Goal: Transaction & Acquisition: Purchase product/service

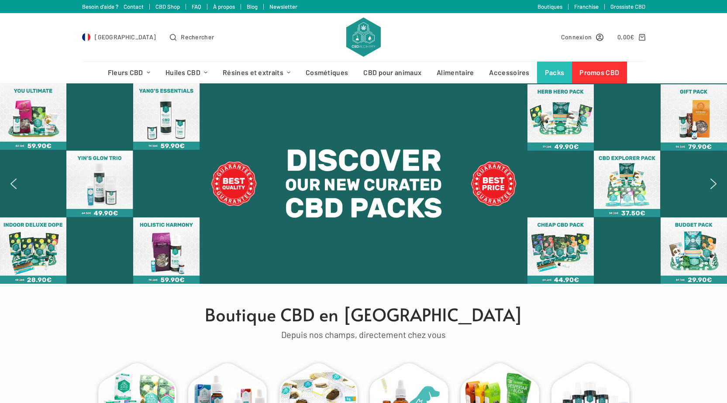
click at [710, 175] on div at bounding box center [363, 183] width 727 height 200
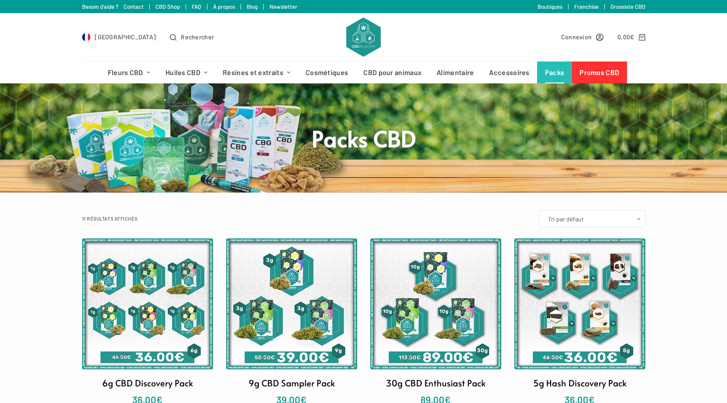
click at [590, 72] on link "Promos CBD" at bounding box center [599, 73] width 55 height 22
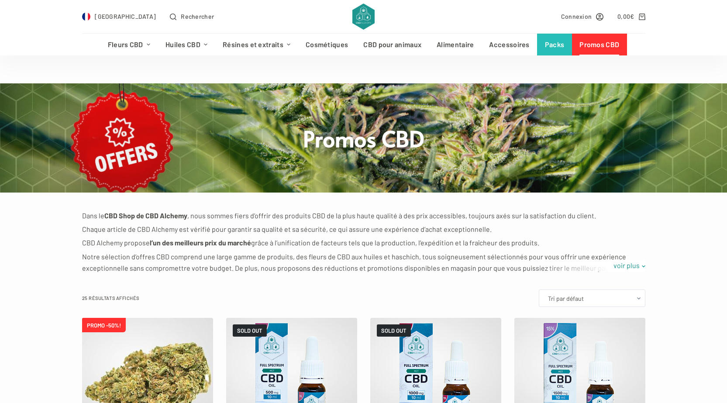
scroll to position [175, 0]
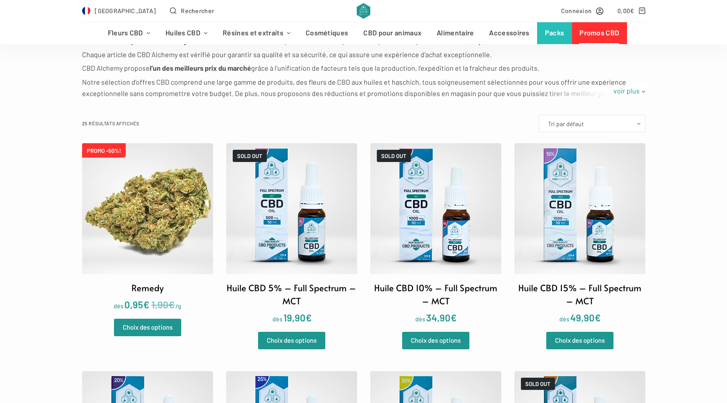
click at [167, 202] on img at bounding box center [147, 208] width 131 height 131
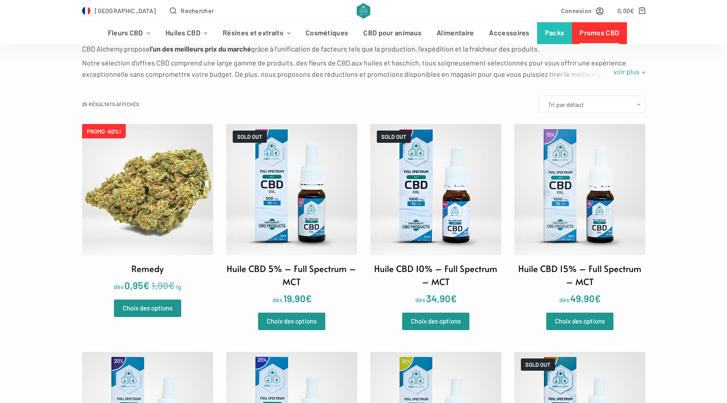
scroll to position [131, 0]
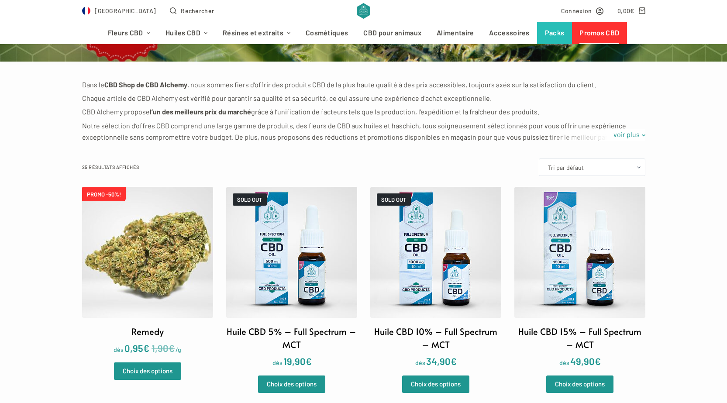
click at [180, 259] on img at bounding box center [147, 252] width 131 height 131
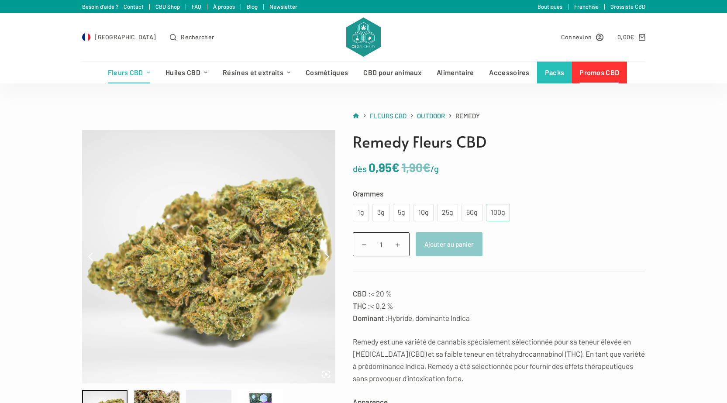
click at [493, 216] on div "100g" at bounding box center [498, 212] width 14 height 11
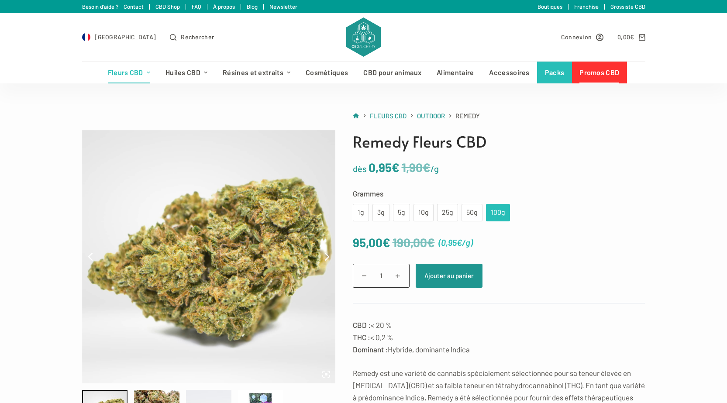
click at [411, 166] on bdi "1,90 €" at bounding box center [415, 167] width 29 height 15
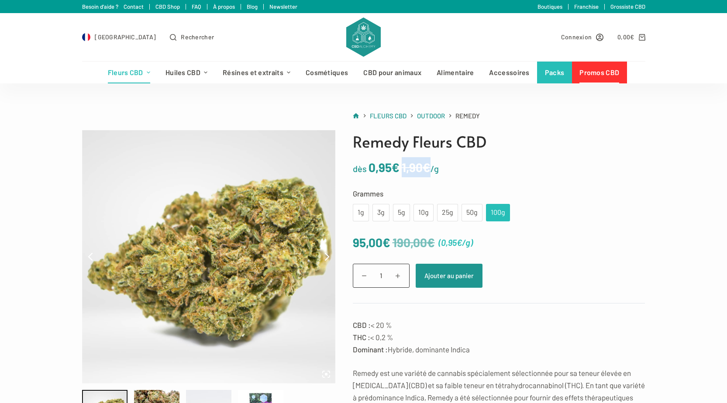
click at [411, 166] on bdi "1,90 €" at bounding box center [415, 167] width 29 height 15
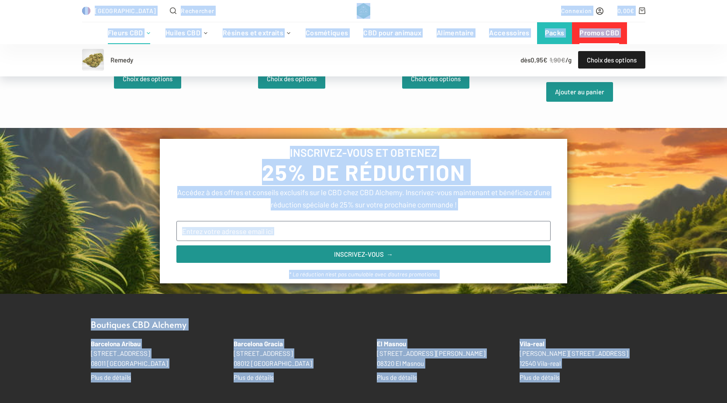
scroll to position [1375, 0]
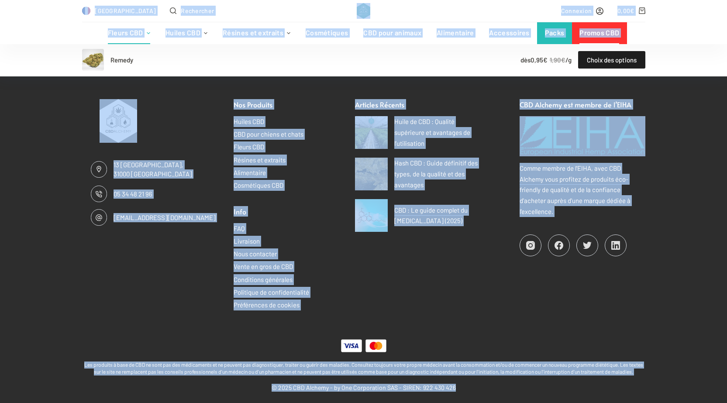
drag, startPoint x: 54, startPoint y: 31, endPoint x: 733, endPoint y: 420, distance: 782.4
click at [653, 305] on div "13 Port Saint-Étienne, 31000 Toulouse 05 34 48 21 96 info@cbd-alchemy.com Nos P…" at bounding box center [363, 198] width 727 height 259
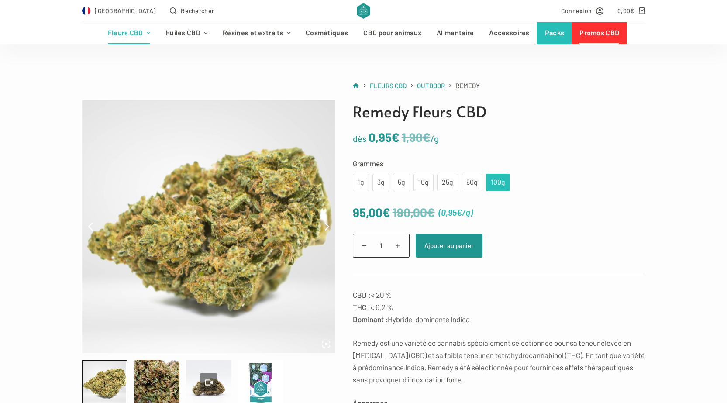
scroll to position [0, 0]
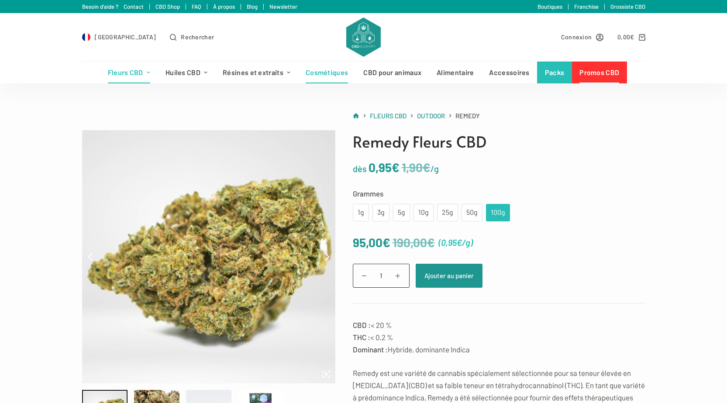
click at [325, 75] on link "Cosmétiques" at bounding box center [327, 73] width 58 height 22
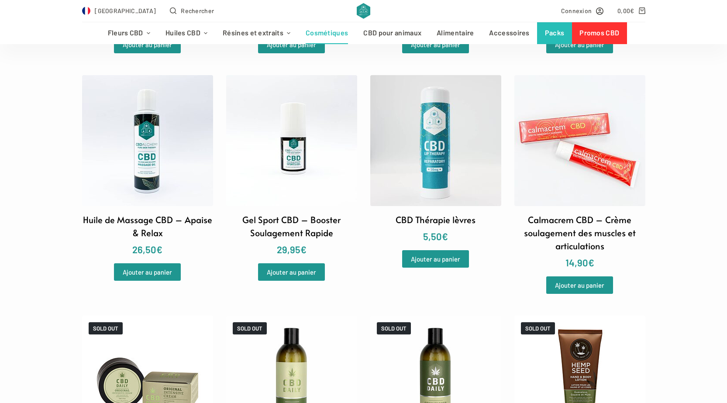
scroll to position [698, 0]
